Goal: Task Accomplishment & Management: Manage account settings

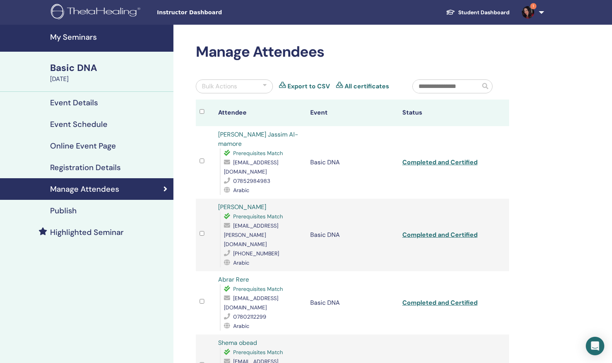
click at [79, 39] on h4 "My Seminars" at bounding box center [109, 36] width 119 height 9
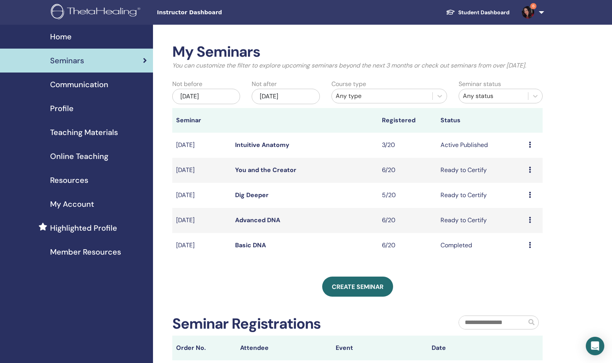
click at [244, 194] on link "Dig Deeper" at bounding box center [252, 195] width 34 height 8
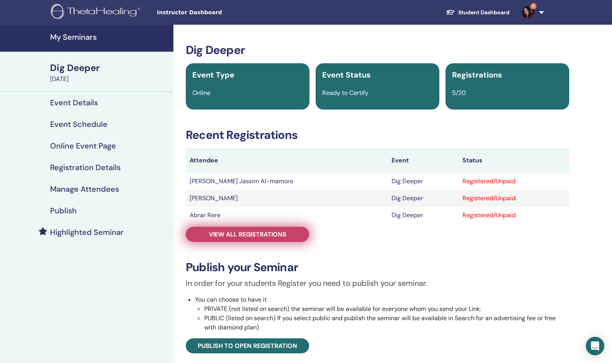
click at [249, 233] on span "View all registrations" at bounding box center [247, 234] width 77 height 8
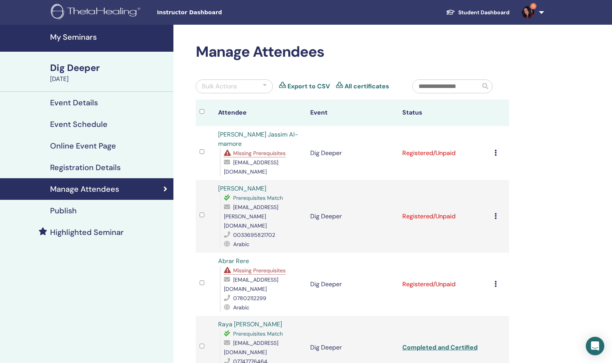
click at [192, 245] on div "Manage Attendees Bulk Actions Export to CSV All certificates Attendee Event Sta…" at bounding box center [352, 257] width 323 height 429
click at [77, 38] on h4 "My Seminars" at bounding box center [109, 36] width 119 height 9
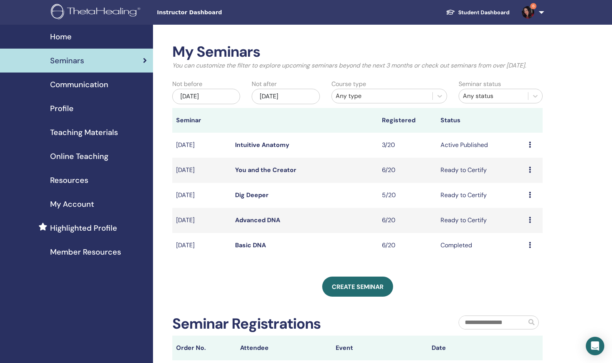
click at [274, 146] on link "Intuitive Anatomy" at bounding box center [262, 145] width 54 height 8
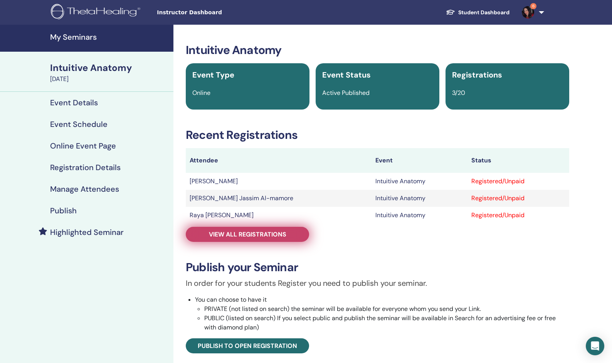
click at [253, 237] on span "View all registrations" at bounding box center [247, 234] width 77 height 8
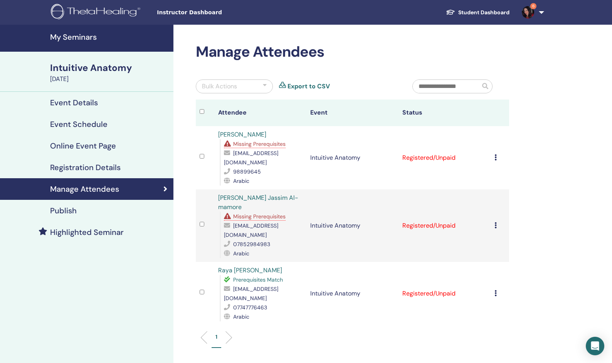
click at [69, 38] on h4 "My Seminars" at bounding box center [109, 36] width 119 height 9
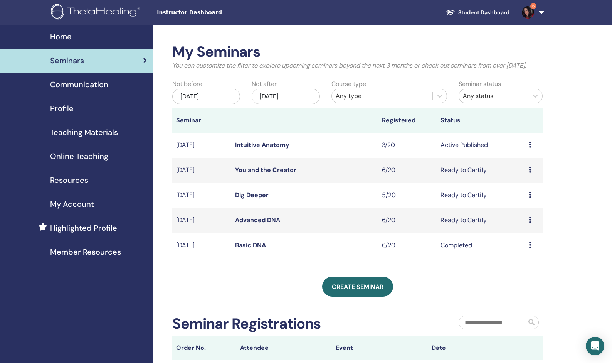
click at [533, 7] on span "6" at bounding box center [533, 6] width 6 height 6
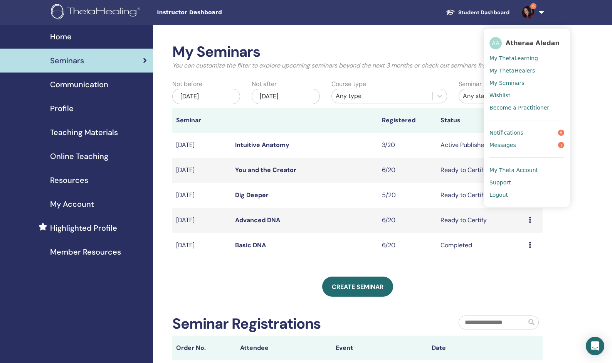
click at [517, 135] on span "Notifications" at bounding box center [507, 132] width 34 height 7
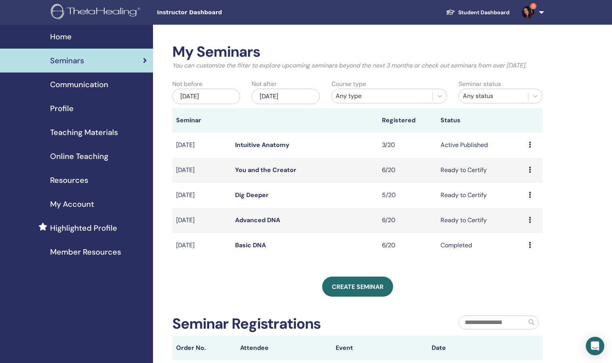
click at [533, 7] on span "6" at bounding box center [533, 6] width 6 height 6
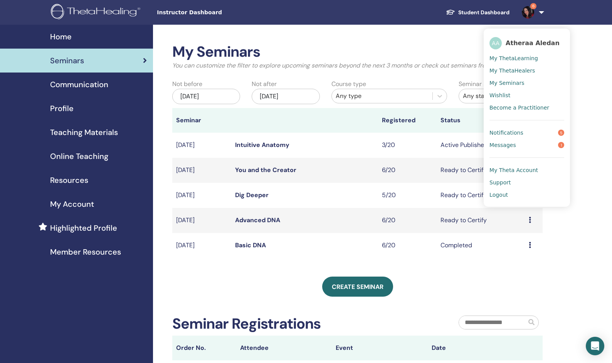
click at [533, 5] on span "6" at bounding box center [533, 6] width 6 height 6
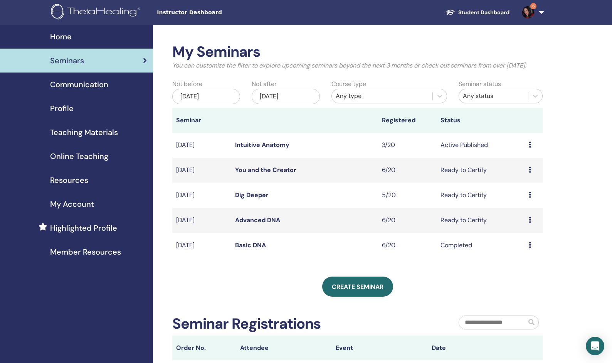
click at [533, 7] on span "6" at bounding box center [533, 6] width 6 height 6
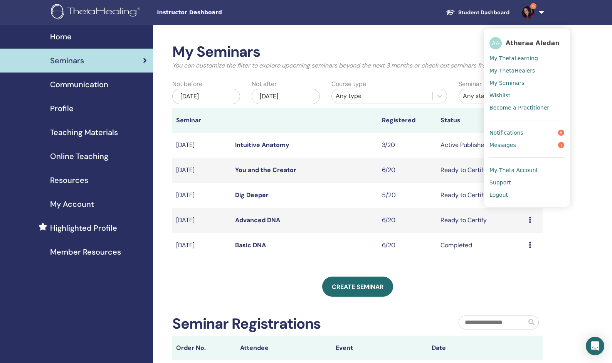
click at [198, 145] on td "Oct/13, 2025" at bounding box center [201, 145] width 59 height 25
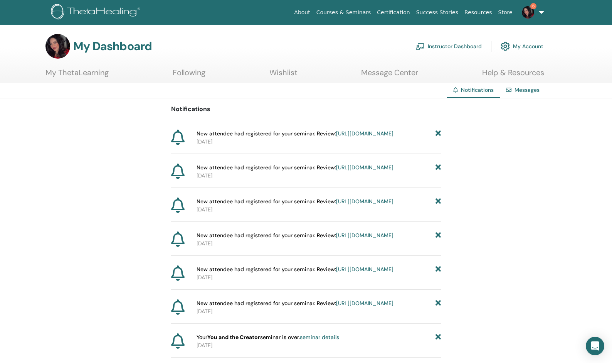
click at [461, 45] on link "Instructor Dashboard" at bounding box center [449, 46] width 66 height 17
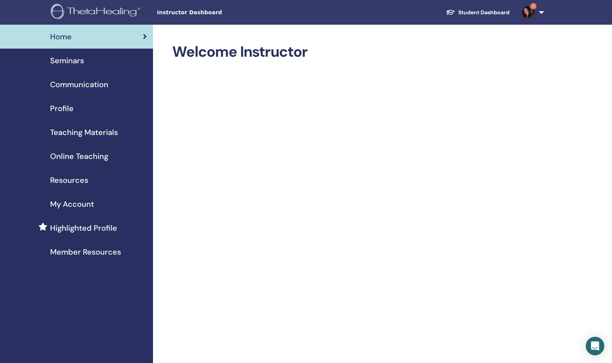
click at [72, 63] on span "Seminars" at bounding box center [67, 61] width 34 height 12
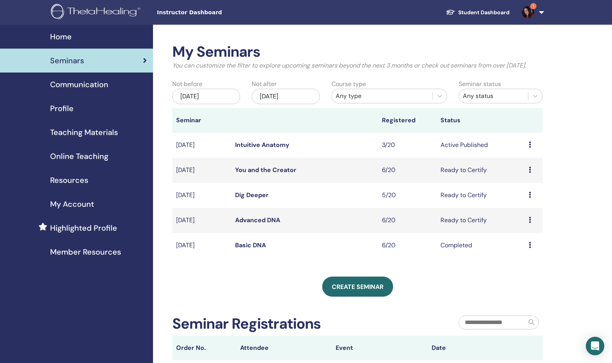
click at [259, 145] on link "Intuitive Anatomy" at bounding box center [262, 145] width 54 height 8
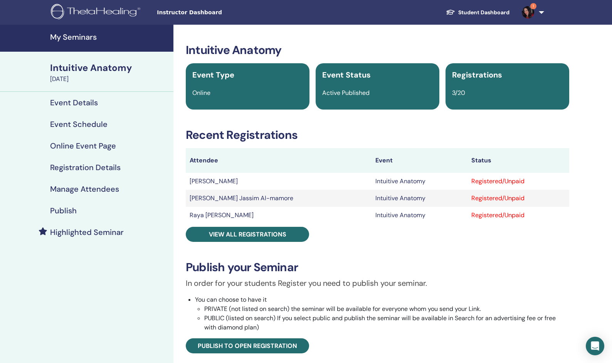
click at [84, 103] on h4 "Event Details" at bounding box center [74, 102] width 48 height 9
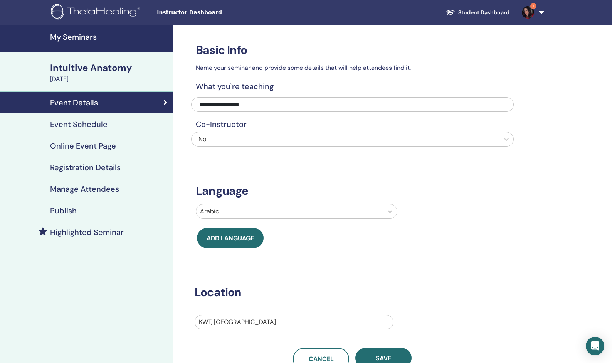
click at [83, 126] on h4 "Event Schedule" at bounding box center [78, 123] width 57 height 9
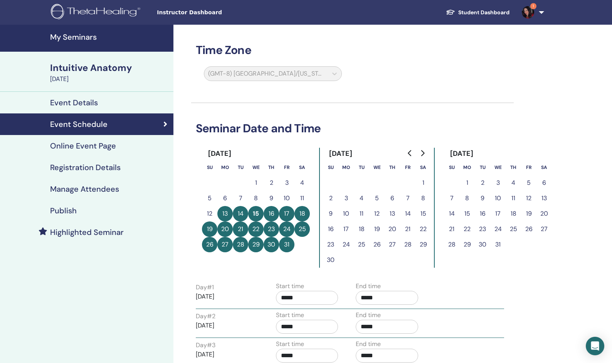
click at [257, 245] on button "29" at bounding box center [255, 244] width 15 height 15
click at [256, 236] on button "22" at bounding box center [255, 228] width 15 height 15
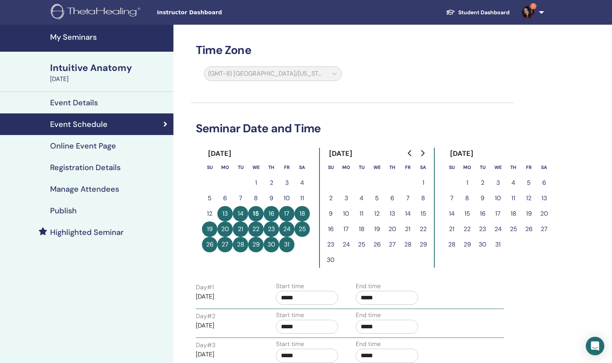
click at [255, 247] on button "29" at bounding box center [255, 244] width 15 height 15
click at [256, 208] on button "15" at bounding box center [255, 213] width 15 height 15
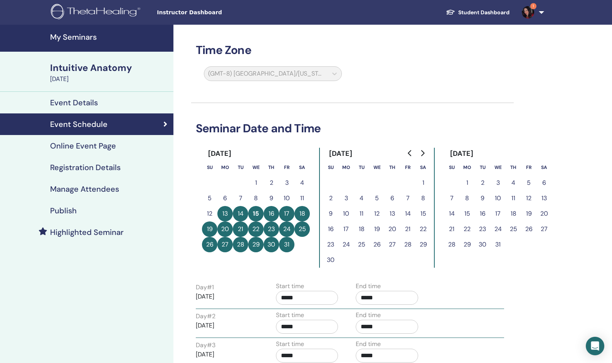
click at [343, 214] on button "10" at bounding box center [345, 213] width 15 height 15
click at [242, 214] on button "14" at bounding box center [240, 213] width 15 height 15
drag, startPoint x: 224, startPoint y: 212, endPoint x: 276, endPoint y: 239, distance: 58.1
click at [278, 239] on tbody "1 2 3 4 5 6 7 8 9 10 11 12 13 14 15 16 17 18 19 20 21 22 23 24 25 26 27 28 29 3…" at bounding box center [256, 213] width 108 height 77
click at [487, 283] on div "Day # 1 [DATE] Start time ***** End time *****" at bounding box center [350, 294] width 320 height 27
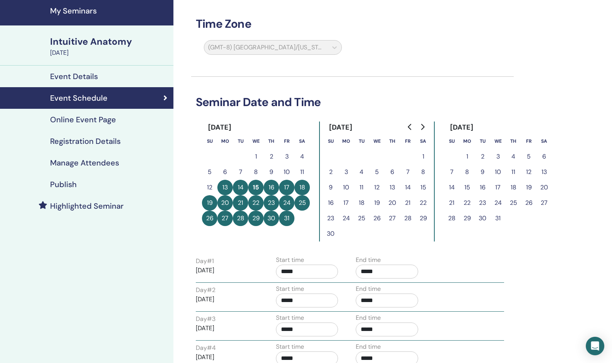
scroll to position [23, 0]
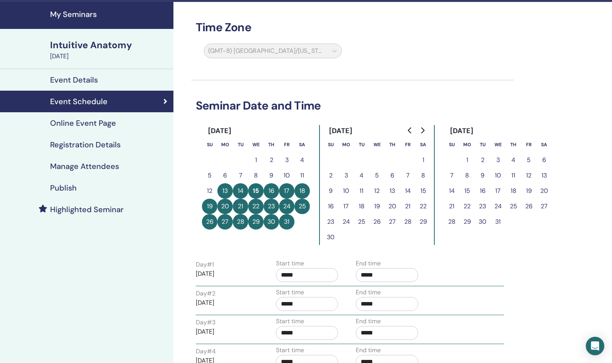
click at [295, 205] on button "25" at bounding box center [302, 206] width 15 height 15
click at [278, 201] on td "23" at bounding box center [271, 206] width 15 height 15
